Goal: Information Seeking & Learning: Learn about a topic

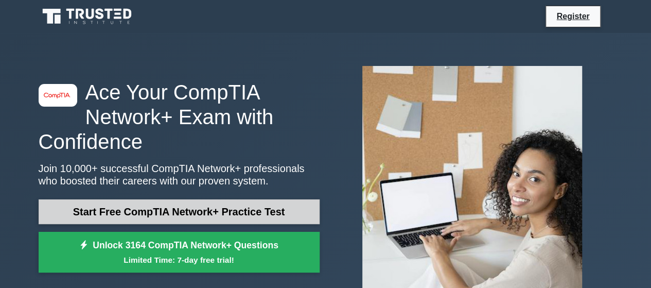
click at [205, 210] on link "Start Free CompTIA Network+ Practice Test" at bounding box center [179, 211] width 281 height 25
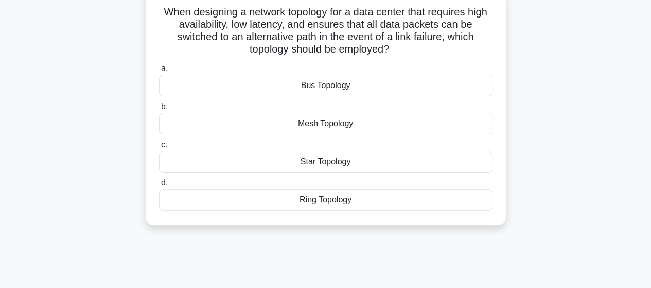
scroll to position [62, 0]
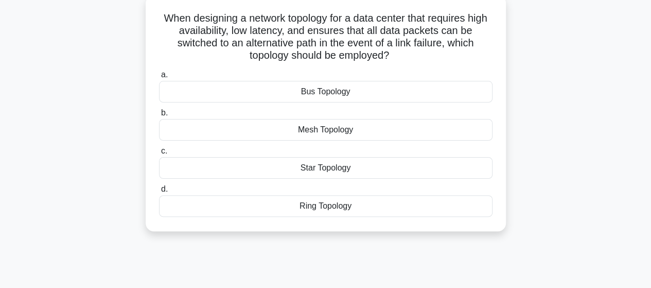
click at [299, 127] on div "Mesh Topology" at bounding box center [325, 130] width 333 height 22
click at [159, 116] on input "b. Mesh Topology" at bounding box center [159, 113] width 0 height 7
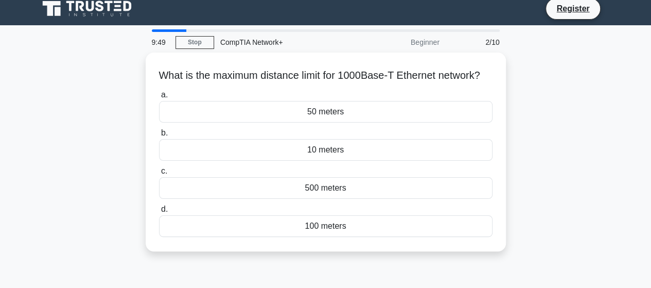
scroll to position [0, 0]
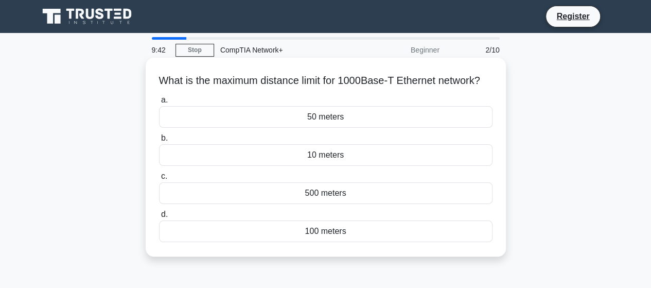
click at [281, 242] on div "100 meters" at bounding box center [325, 231] width 333 height 22
click at [159, 218] on input "d. 100 meters" at bounding box center [159, 214] width 0 height 7
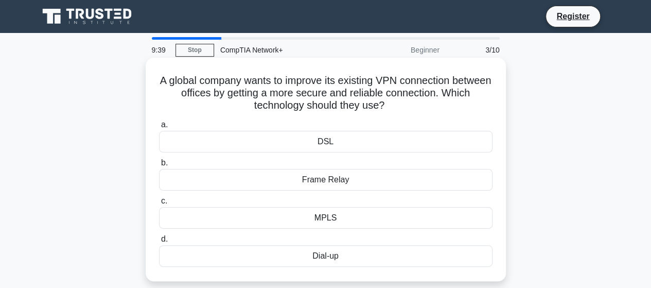
click at [324, 262] on div "Dial-up" at bounding box center [325, 256] width 333 height 22
click at [159, 242] on input "d. Dial-up" at bounding box center [159, 239] width 0 height 7
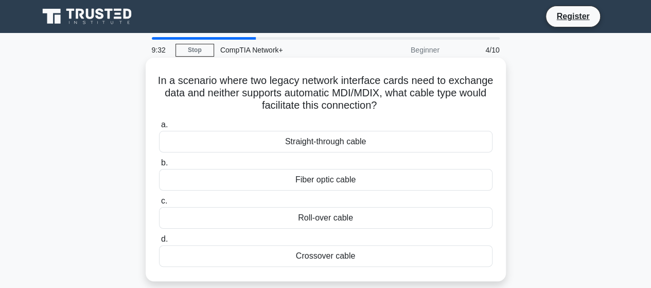
click at [331, 174] on div "Fiber optic cable" at bounding box center [325, 180] width 333 height 22
click at [159, 166] on input "b. Fiber optic cable" at bounding box center [159, 162] width 0 height 7
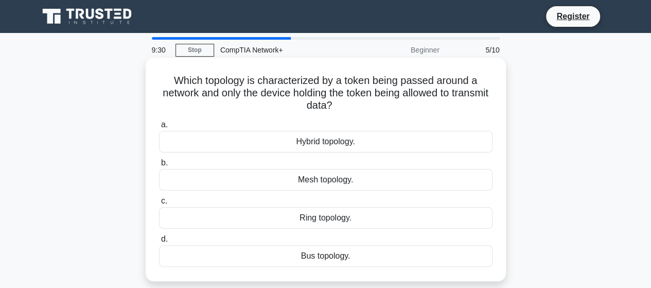
click at [319, 182] on div "Mesh topology." at bounding box center [325, 180] width 333 height 22
click at [159, 166] on input "b. Mesh topology." at bounding box center [159, 162] width 0 height 7
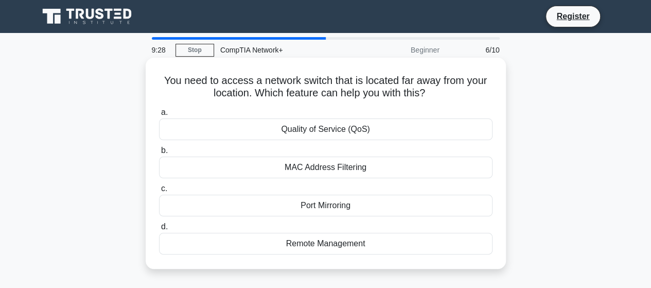
click at [314, 206] on div "Port Mirroring" at bounding box center [325, 205] width 333 height 22
click at [159, 192] on input "c. Port Mirroring" at bounding box center [159, 188] width 0 height 7
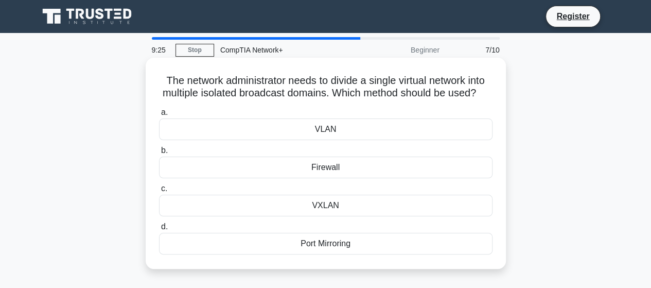
click at [319, 178] on div "Firewall" at bounding box center [325, 167] width 333 height 22
click at [159, 154] on input "b. Firewall" at bounding box center [159, 150] width 0 height 7
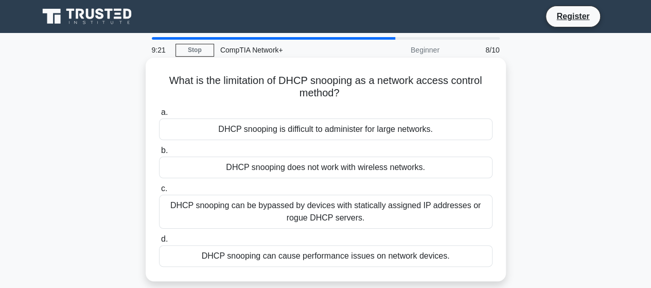
click at [293, 170] on div "DHCP snooping does not work with wireless networks." at bounding box center [325, 167] width 333 height 22
click at [159, 154] on input "b. DHCP snooping does not work with wireless networks." at bounding box center [159, 150] width 0 height 7
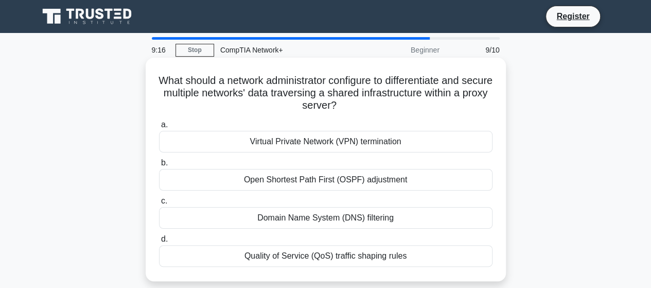
click at [291, 183] on div "Open Shortest Path First (OSPF) adjustment" at bounding box center [325, 180] width 333 height 22
click at [159, 166] on input "b. Open Shortest Path First (OSPF) adjustment" at bounding box center [159, 162] width 0 height 7
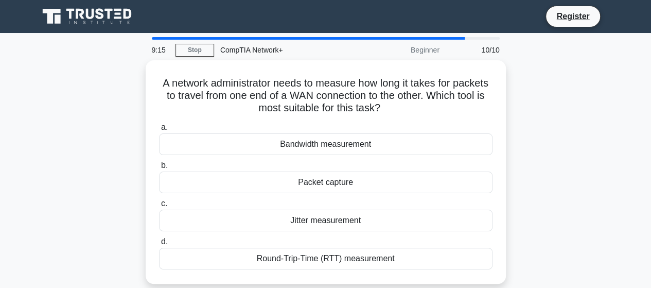
click at [291, 183] on div "Packet capture" at bounding box center [325, 182] width 333 height 22
click at [159, 169] on input "b. Packet capture" at bounding box center [159, 165] width 0 height 7
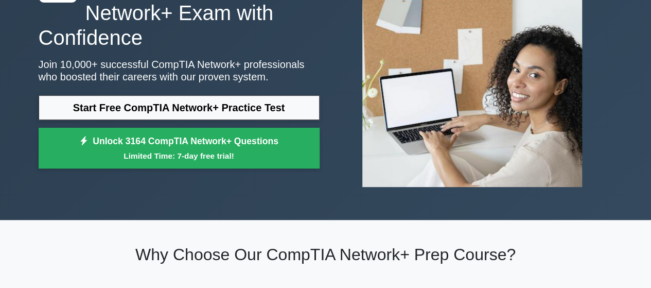
scroll to position [103, 0]
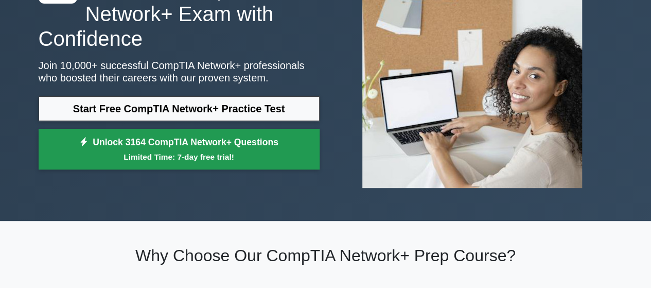
click at [181, 154] on small "Limited Time: 7-day free trial!" at bounding box center [178, 157] width 255 height 12
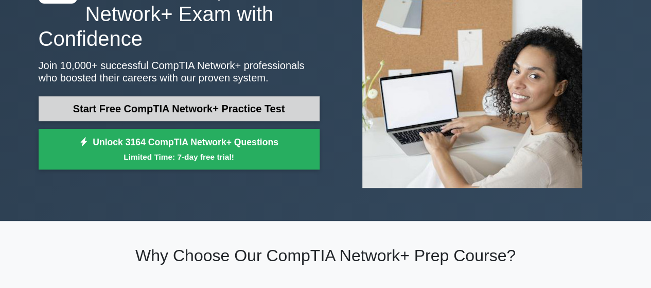
click at [194, 116] on link "Start Free CompTIA Network+ Practice Test" at bounding box center [179, 108] width 281 height 25
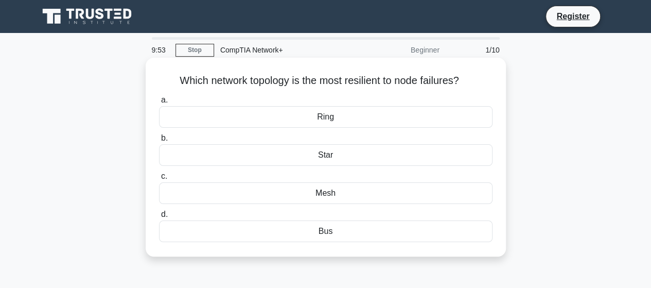
click at [349, 157] on div "Star" at bounding box center [325, 155] width 333 height 22
click at [159, 141] on input "b. Star" at bounding box center [159, 138] width 0 height 7
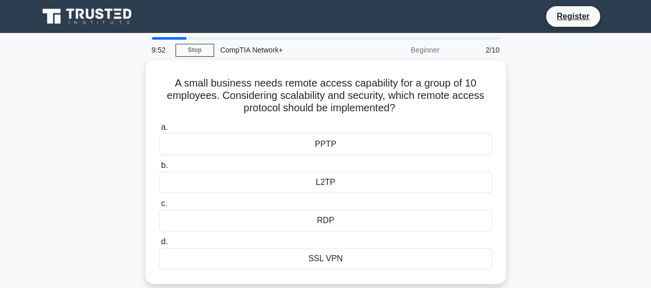
click at [349, 159] on label "b. L2TP" at bounding box center [325, 176] width 333 height 34
click at [159, 162] on input "b. L2TP" at bounding box center [159, 165] width 0 height 7
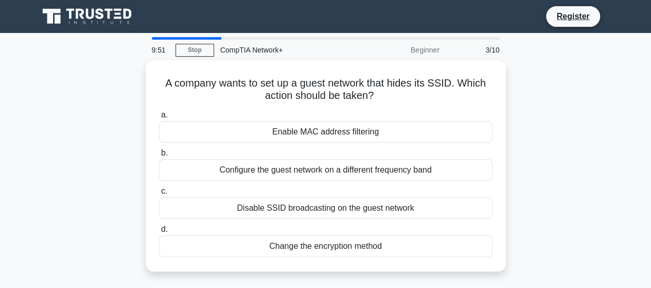
click at [349, 159] on div "Configure the guest network on a different frequency band" at bounding box center [325, 170] width 333 height 22
click at [159, 156] on input "b. Configure the guest network on a different frequency band" at bounding box center [159, 153] width 0 height 7
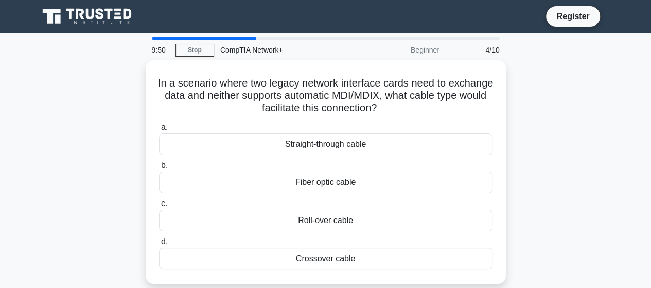
click at [349, 159] on label "b. Fiber optic cable" at bounding box center [325, 176] width 333 height 34
click at [159, 162] on input "b. Fiber optic cable" at bounding box center [159, 165] width 0 height 7
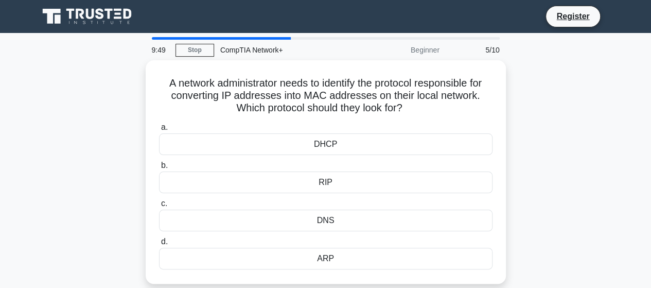
click at [349, 159] on label "b. RIP" at bounding box center [325, 176] width 333 height 34
click at [159, 162] on input "b. RIP" at bounding box center [159, 165] width 0 height 7
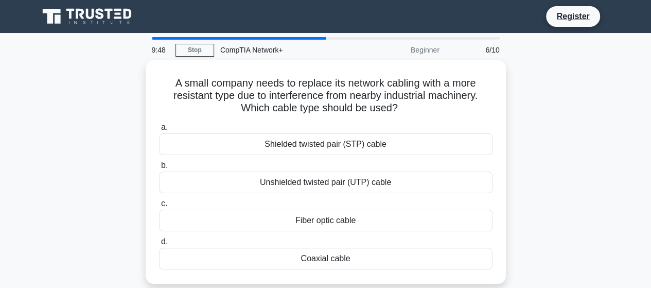
click at [349, 159] on label "b. Unshielded twisted pair (UTP) cable" at bounding box center [325, 176] width 333 height 34
click at [159, 162] on input "b. Unshielded twisted pair (UTP) cable" at bounding box center [159, 165] width 0 height 7
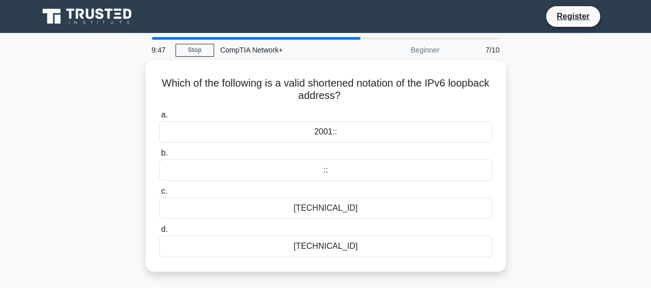
click at [349, 159] on div "::" at bounding box center [325, 170] width 333 height 22
click at [159, 156] on input "b. ::" at bounding box center [159, 153] width 0 height 7
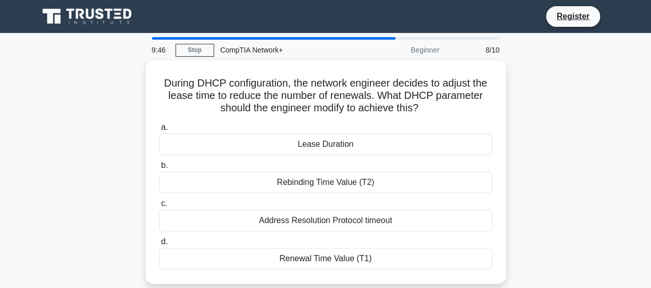
click at [349, 159] on label "b. Rebinding Time Value (T2)" at bounding box center [325, 176] width 333 height 34
click at [159, 162] on input "b. Rebinding Time Value (T2)" at bounding box center [159, 165] width 0 height 7
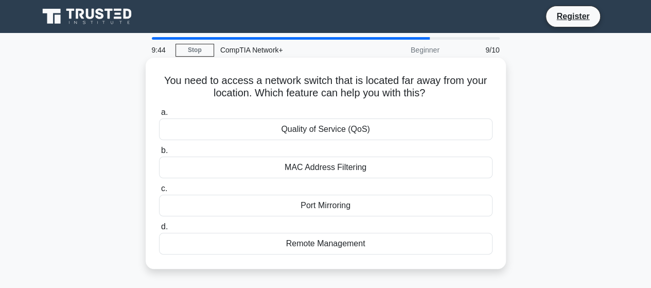
click at [342, 176] on div "MAC Address Filtering" at bounding box center [325, 167] width 333 height 22
click at [159, 154] on input "b. MAC Address Filtering" at bounding box center [159, 150] width 0 height 7
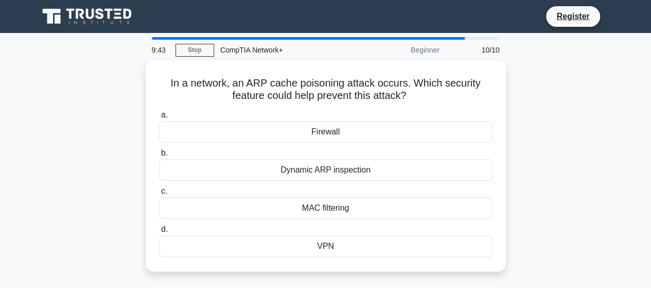
click at [342, 176] on div "Dynamic ARP inspection" at bounding box center [325, 170] width 333 height 22
click at [159, 156] on input "b. Dynamic ARP inspection" at bounding box center [159, 153] width 0 height 7
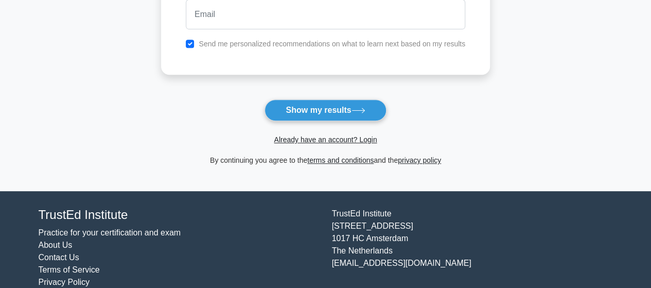
scroll to position [228, 0]
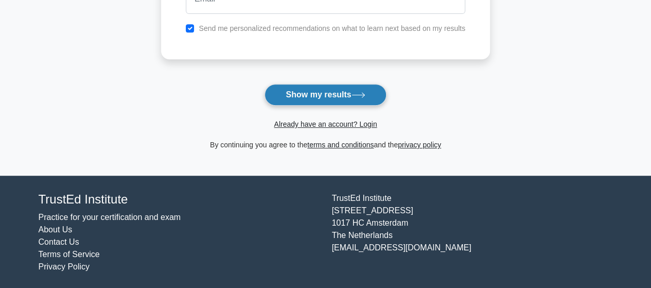
click at [344, 88] on button "Show my results" at bounding box center [324, 95] width 121 height 22
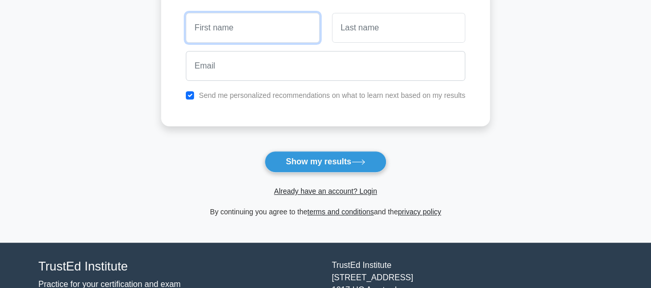
scroll to position [202, 0]
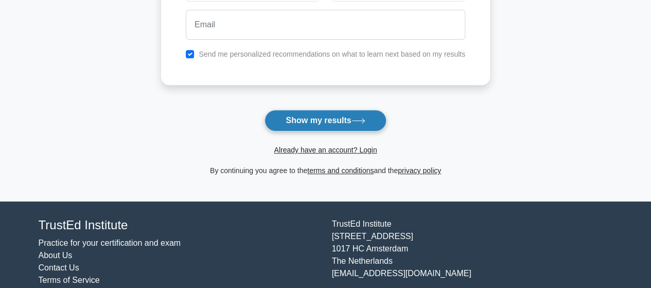
click at [339, 112] on button "Show my results" at bounding box center [324, 121] width 121 height 22
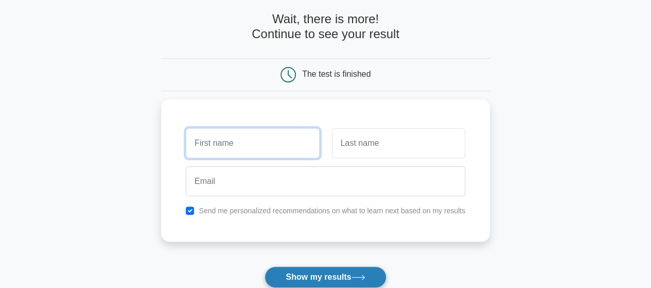
scroll to position [44, 0]
